Goal: Task Accomplishment & Management: Use online tool/utility

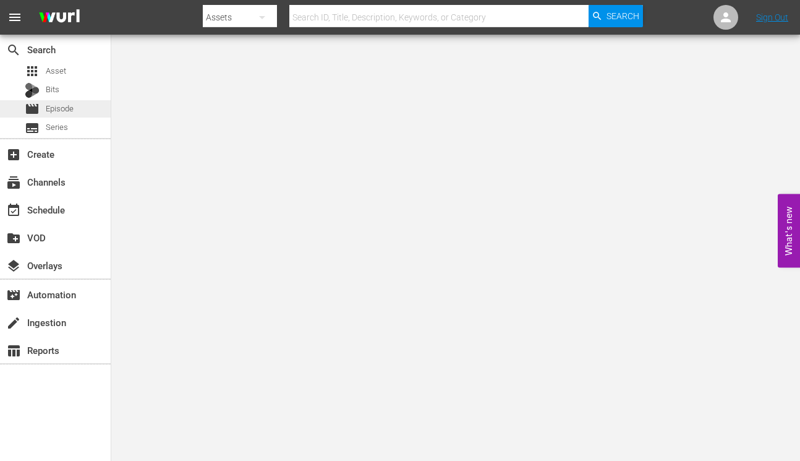
click at [69, 111] on span "Episode" at bounding box center [60, 109] width 28 height 12
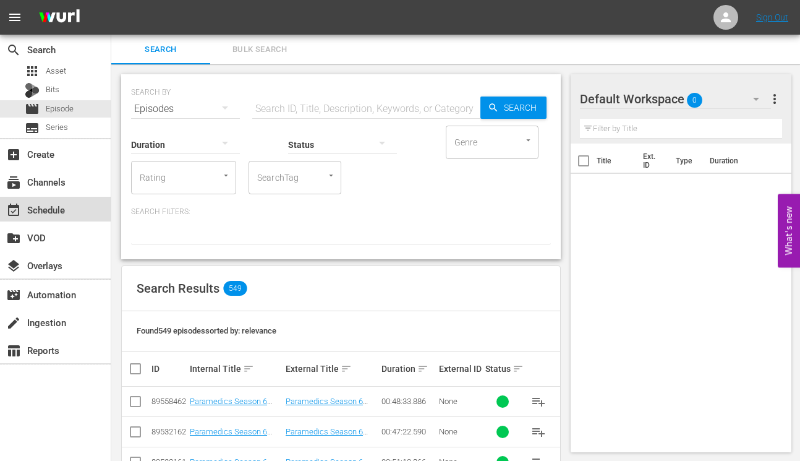
click at [41, 208] on div "event_available Schedule" at bounding box center [34, 207] width 69 height 11
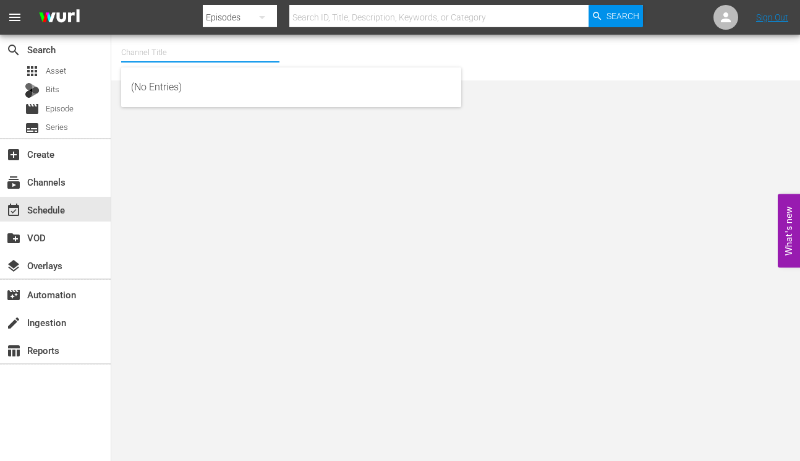
drag, startPoint x: 176, startPoint y: 57, endPoint x: 191, endPoint y: 57, distance: 15.5
click at [176, 57] on input "text" at bounding box center [200, 53] width 158 height 30
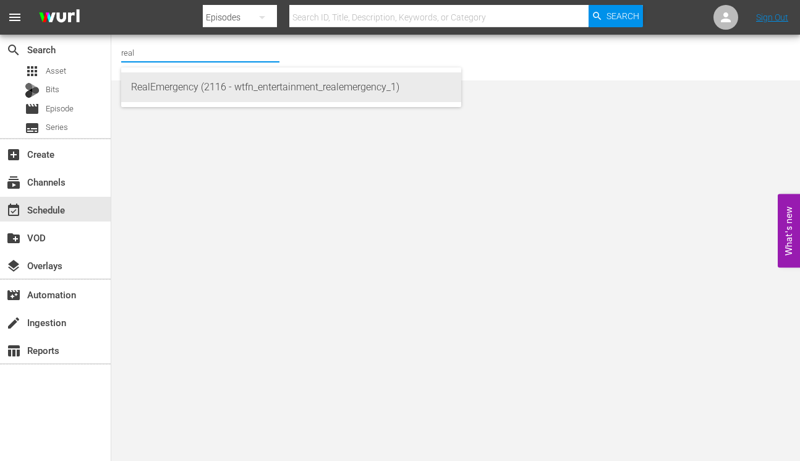
click at [301, 84] on div "RealEmergency (2116 - wtfn_entertainment_realemergency_1)" at bounding box center [291, 87] width 320 height 30
type input "RealEmergency (2116 - wtfn_entertainment_realemergency_1)"
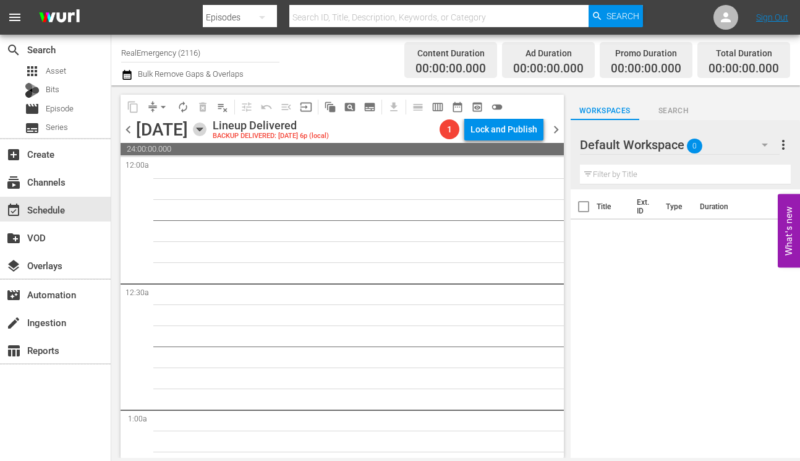
click at [202, 129] on icon "button" at bounding box center [200, 129] width 6 height 3
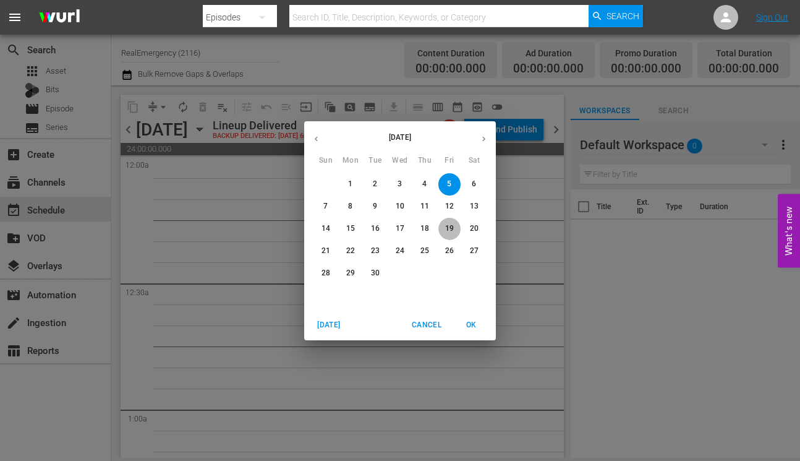
click at [443, 225] on span "19" at bounding box center [449, 228] width 22 height 11
